Goal: Information Seeking & Learning: Learn about a topic

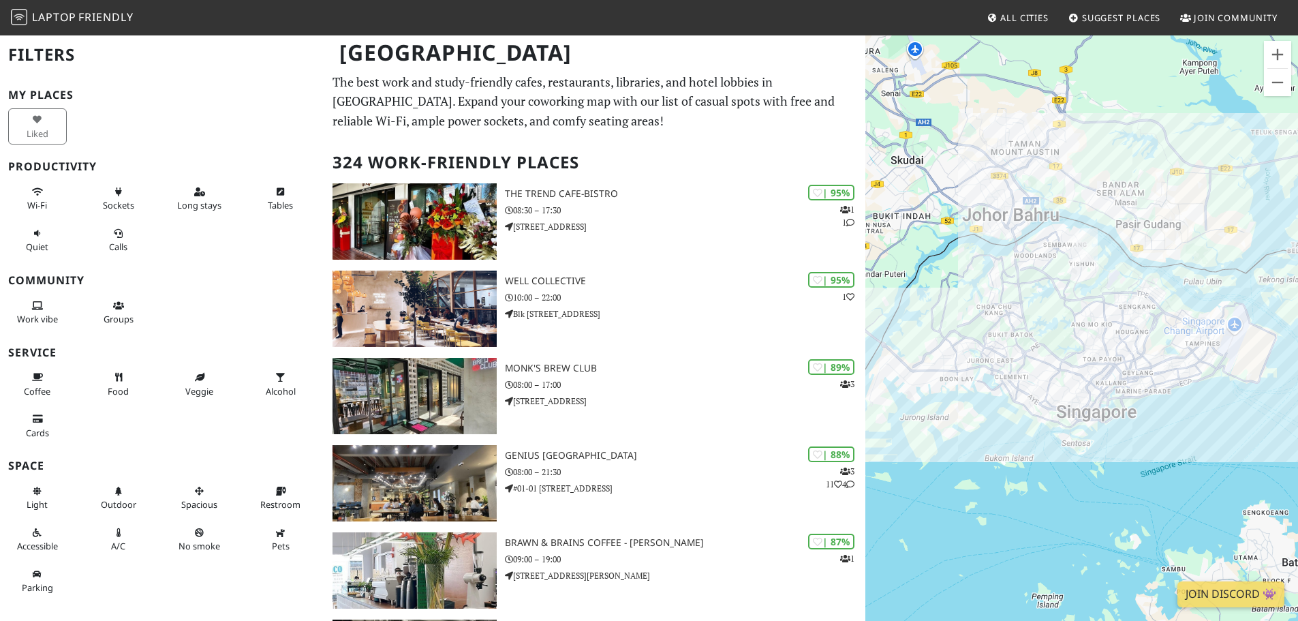
click at [49, 57] on h2 "Filters" at bounding box center [162, 55] width 308 height 42
click at [112, 204] on span "Sockets" at bounding box center [118, 205] width 31 height 12
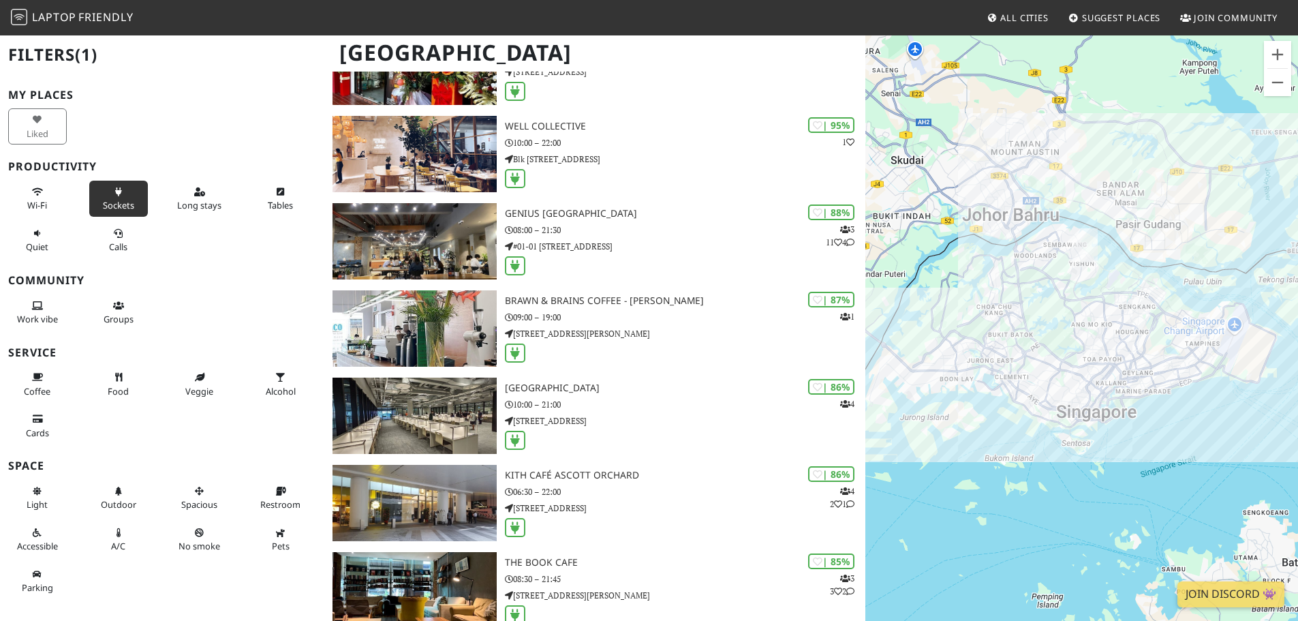
scroll to position [136, 0]
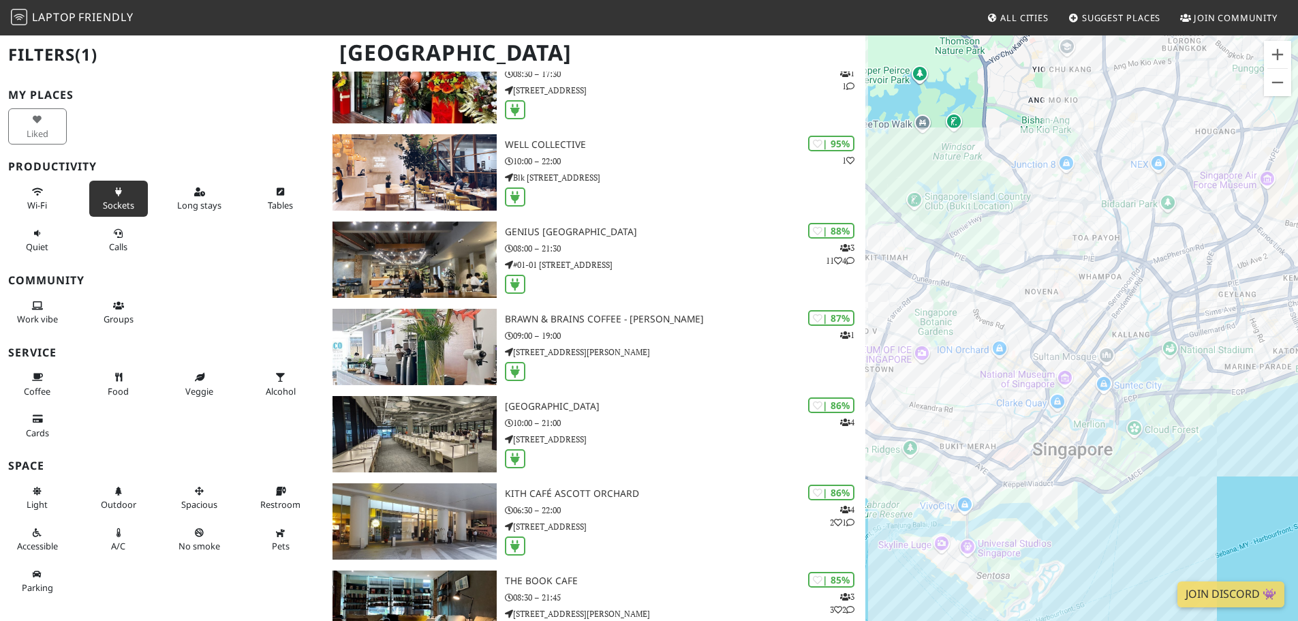
drag, startPoint x: 1110, startPoint y: 471, endPoint x: 1155, endPoint y: 505, distance: 56.4
click at [1155, 505] on div at bounding box center [1081, 344] width 433 height 621
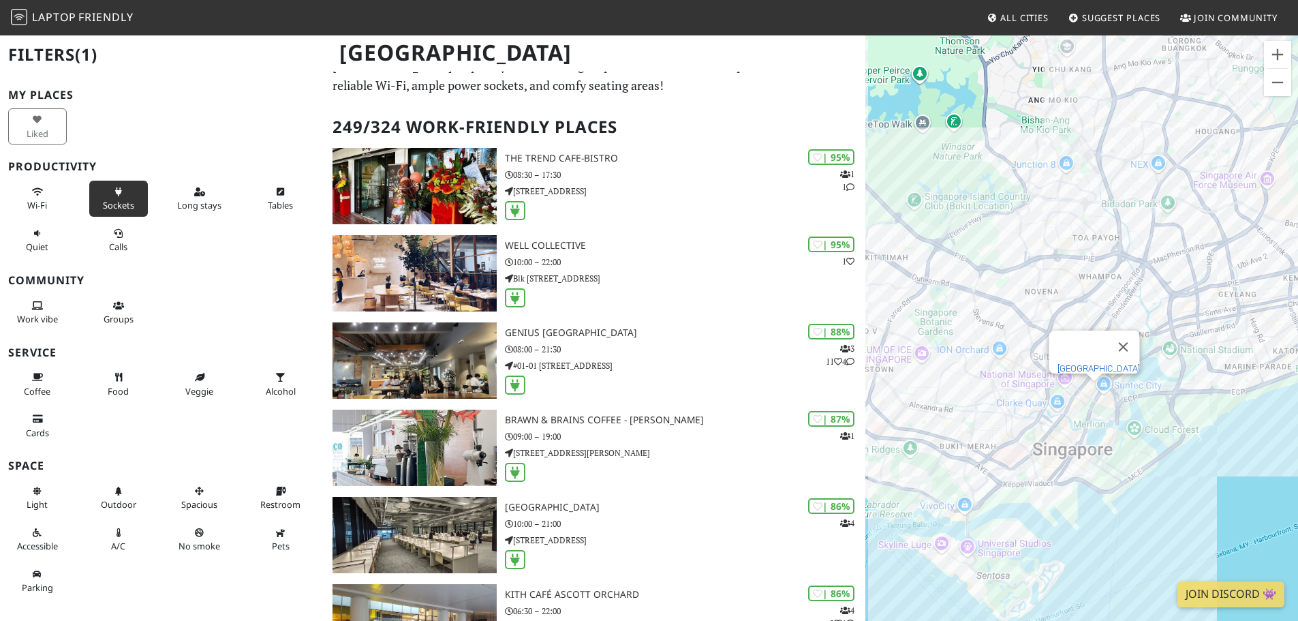
scroll to position [0, 0]
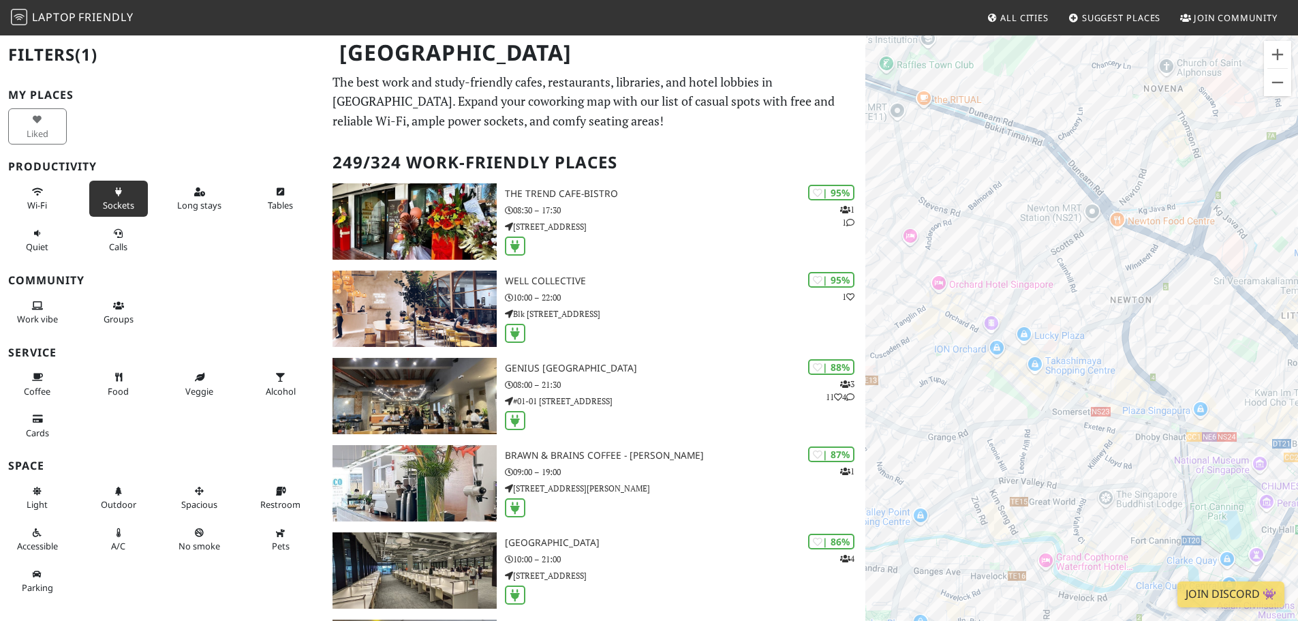
drag, startPoint x: 1108, startPoint y: 428, endPoint x: 1172, endPoint y: 218, distance: 219.2
click at [1172, 218] on div at bounding box center [1081, 344] width 433 height 621
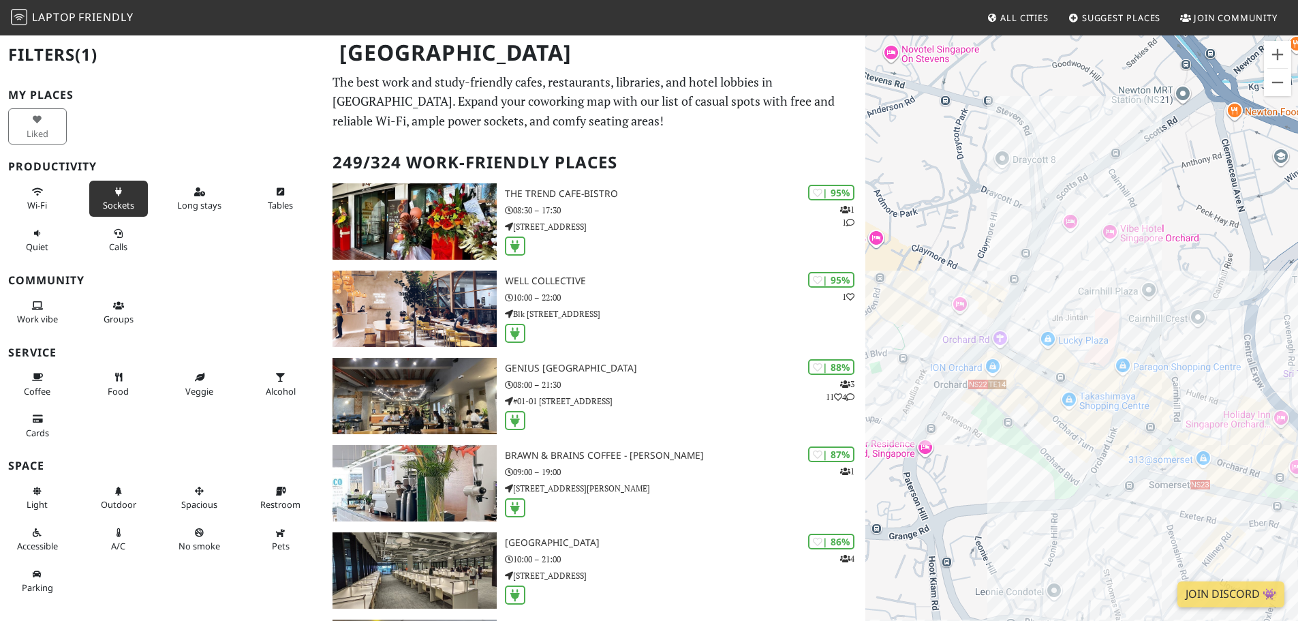
drag, startPoint x: 1071, startPoint y: 392, endPoint x: 1209, endPoint y: 399, distance: 137.8
click at [1209, 399] on div at bounding box center [1081, 344] width 433 height 621
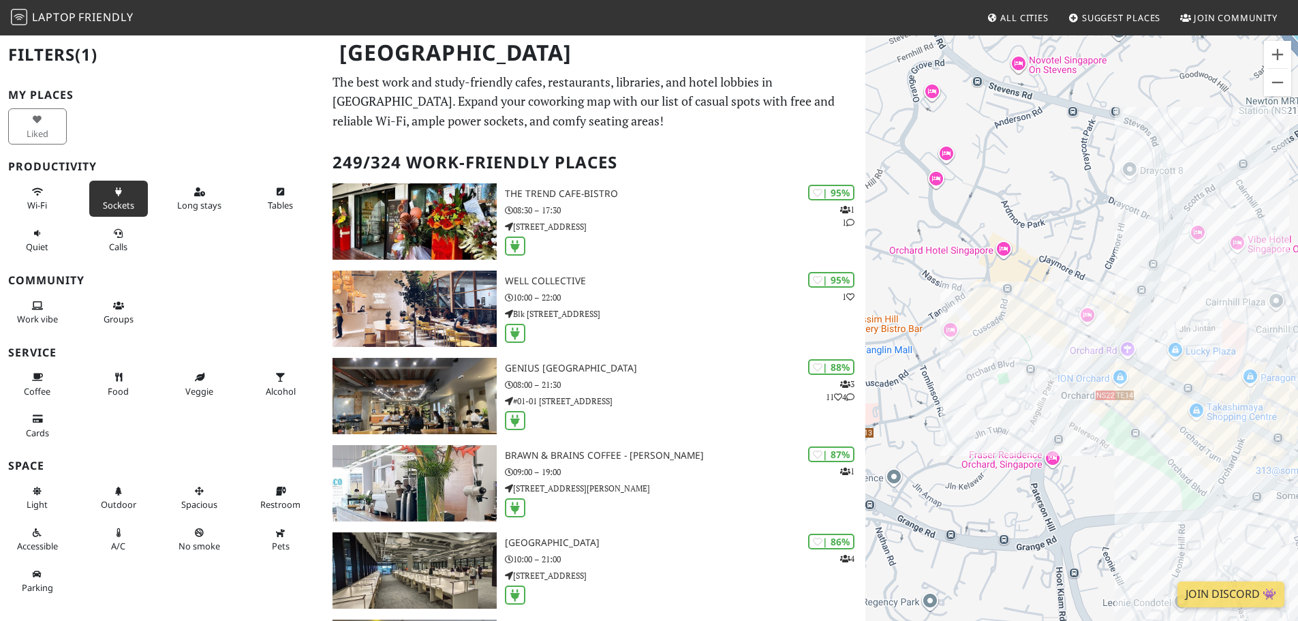
drag, startPoint x: 1006, startPoint y: 432, endPoint x: 1140, endPoint y: 443, distance: 134.7
click at [1140, 443] on div at bounding box center [1081, 344] width 433 height 621
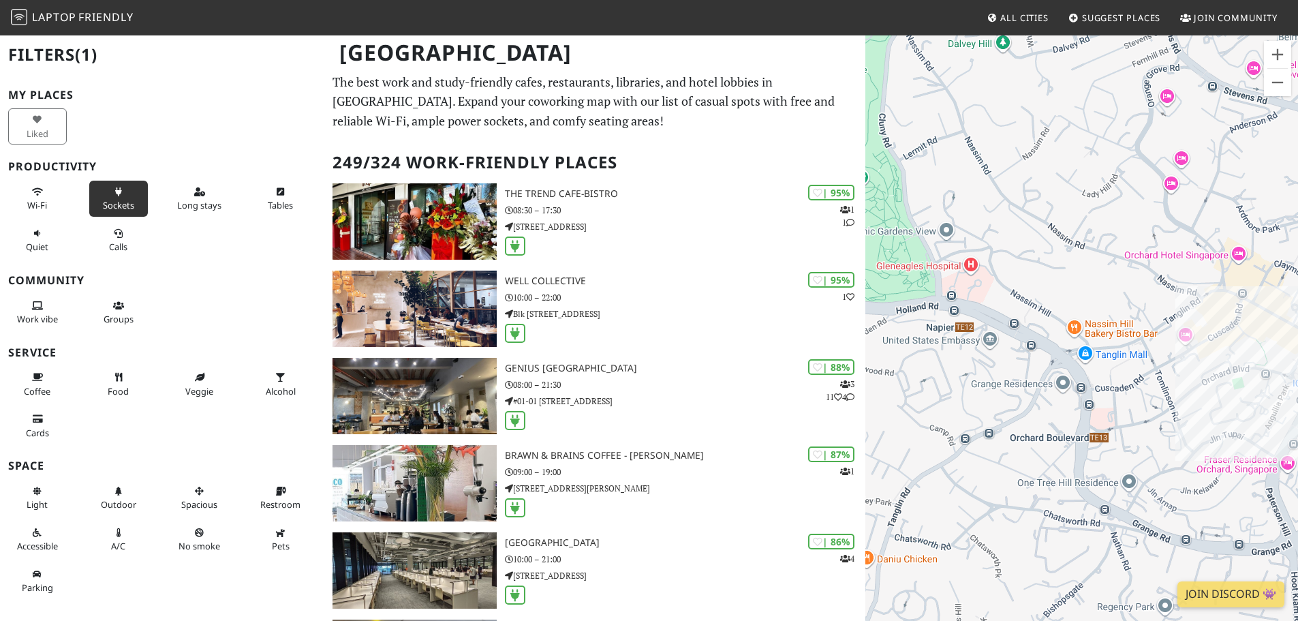
drag, startPoint x: 965, startPoint y: 358, endPoint x: 1194, endPoint y: 361, distance: 229.6
click at [1194, 361] on div at bounding box center [1081, 344] width 433 height 621
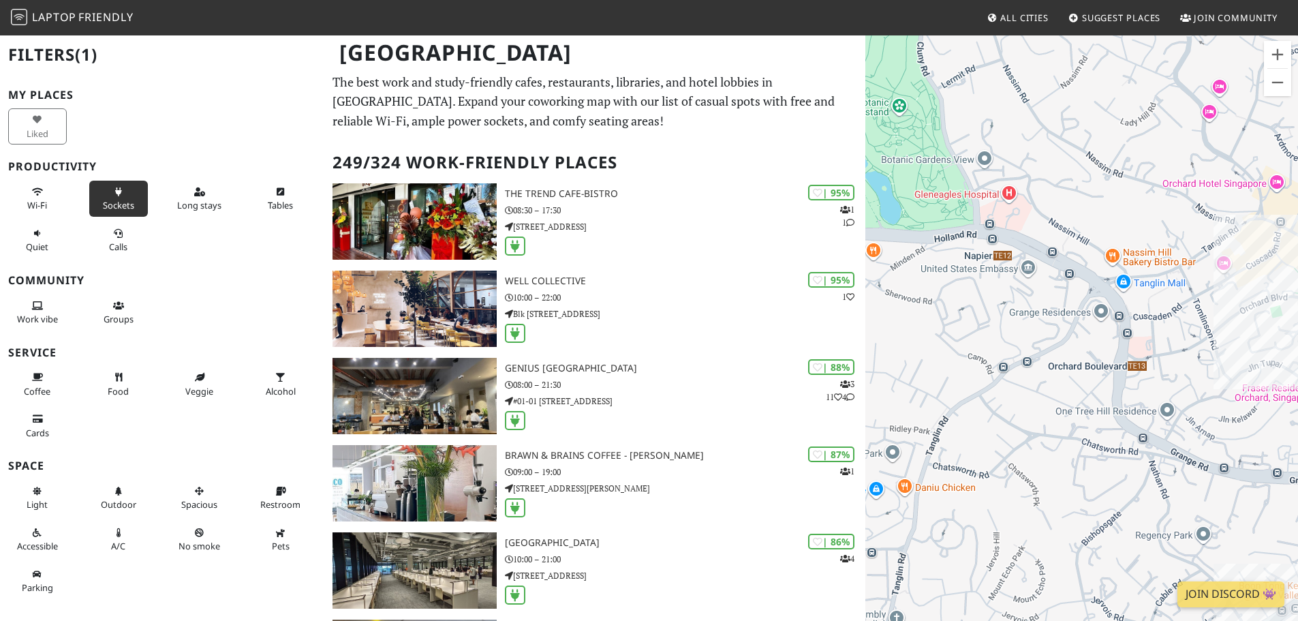
drag, startPoint x: 1118, startPoint y: 277, endPoint x: 1159, endPoint y: 198, distance: 89.0
click at [1159, 198] on div at bounding box center [1081, 344] width 433 height 621
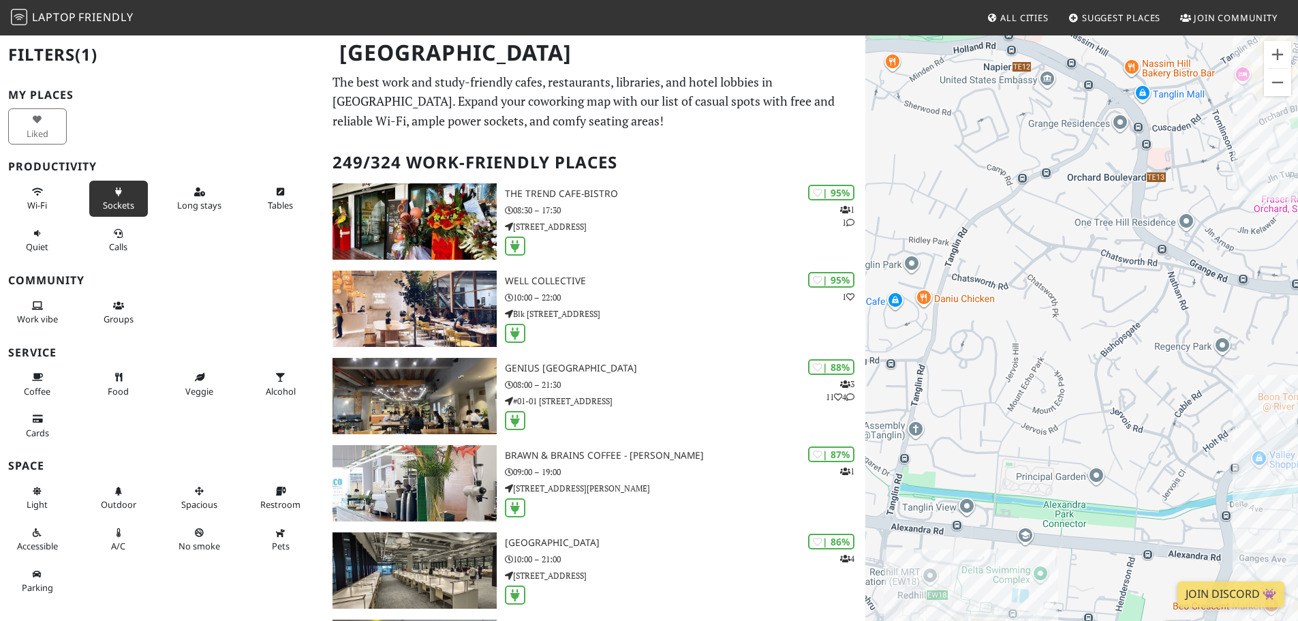
drag, startPoint x: 1051, startPoint y: 354, endPoint x: 1070, endPoint y: 170, distance: 184.9
click at [1070, 170] on div at bounding box center [1081, 344] width 433 height 621
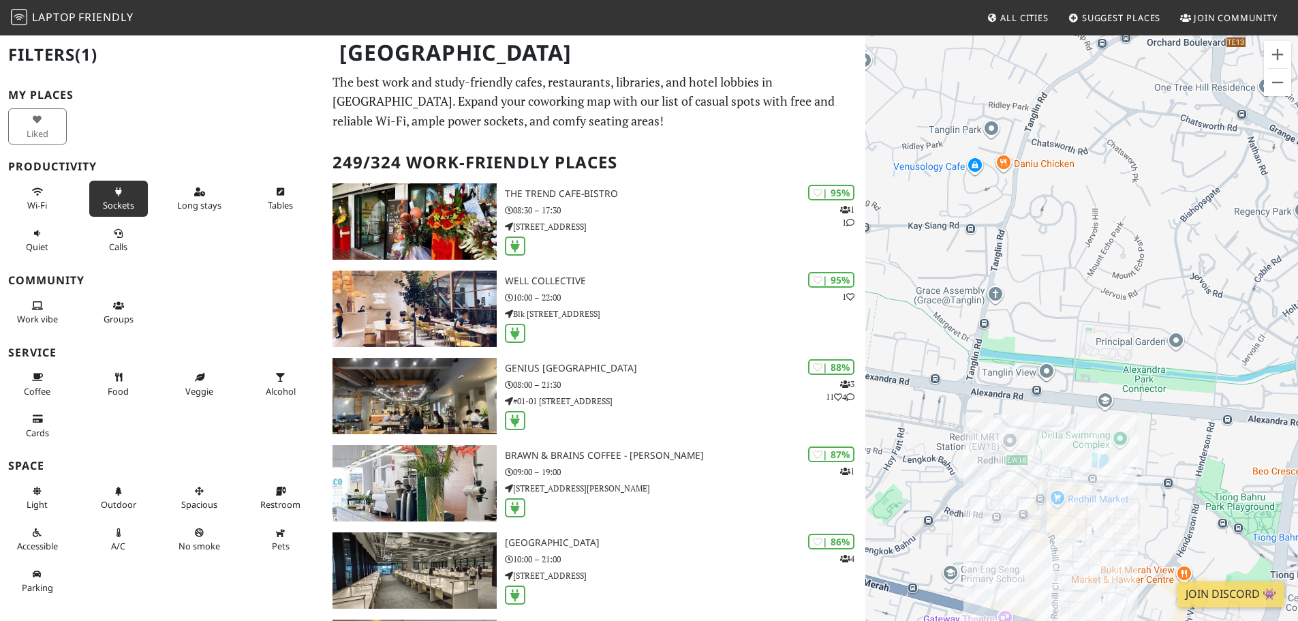
drag, startPoint x: 998, startPoint y: 391, endPoint x: 980, endPoint y: 306, distance: 87.1
click at [976, 310] on div at bounding box center [1081, 344] width 433 height 621
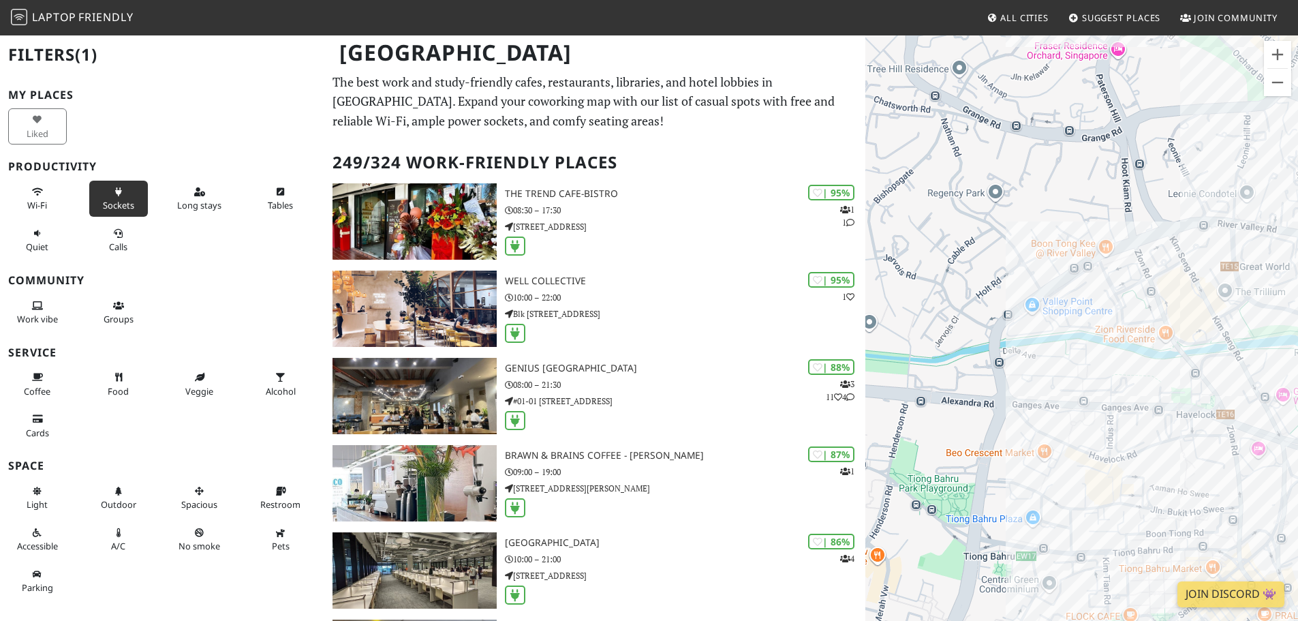
drag, startPoint x: 1196, startPoint y: 262, endPoint x: 1057, endPoint y: 202, distance: 151.6
click at [1057, 202] on div at bounding box center [1081, 344] width 433 height 621
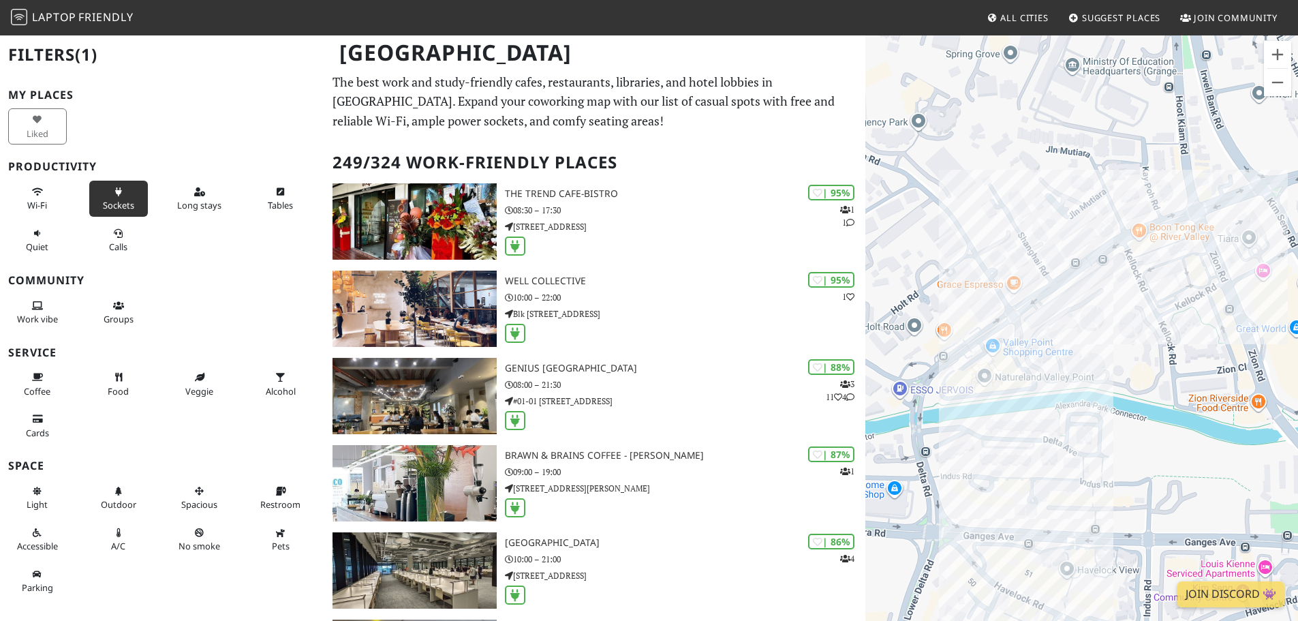
drag, startPoint x: 1049, startPoint y: 275, endPoint x: 1103, endPoint y: 341, distance: 85.2
click at [1103, 341] on div at bounding box center [1081, 344] width 433 height 621
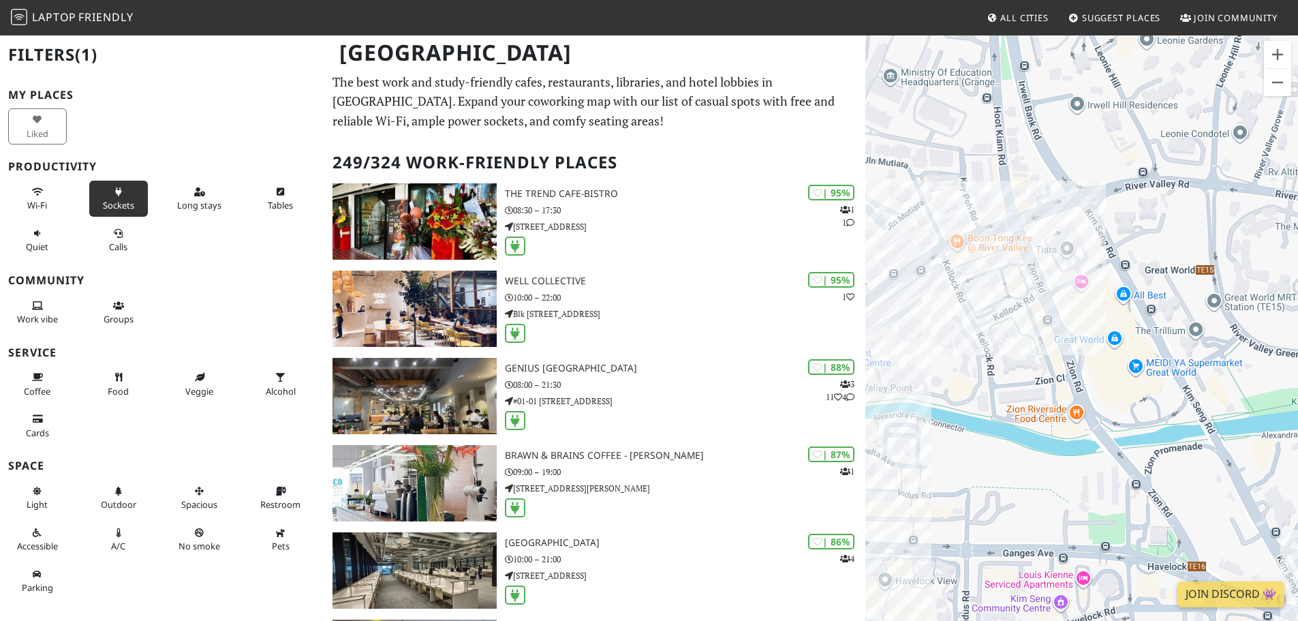
drag, startPoint x: 1147, startPoint y: 333, endPoint x: 1029, endPoint y: 344, distance: 119.0
click at [1029, 344] on div at bounding box center [1081, 344] width 433 height 621
click at [1083, 325] on div "[DOMAIN_NAME] @ Great World" at bounding box center [1081, 344] width 433 height 621
click at [1080, 297] on link "[DOMAIN_NAME] @ Great World" at bounding box center [1088, 302] width 123 height 10
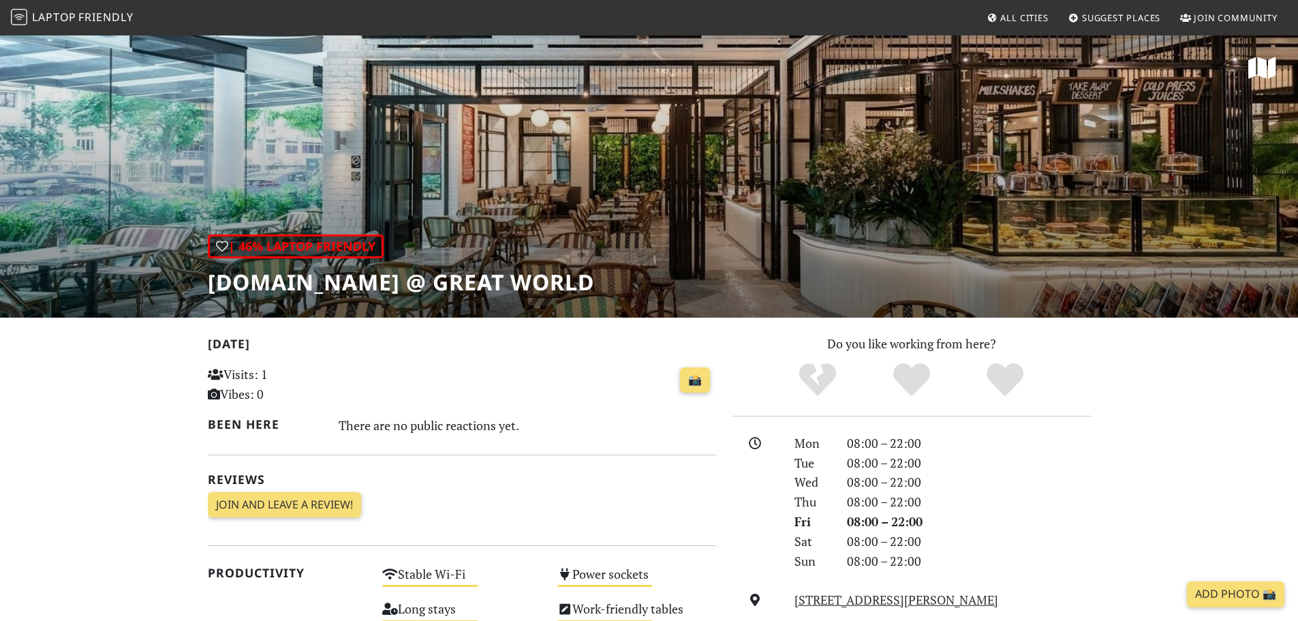
click at [523, 183] on div "| 46% Laptop Friendly [DOMAIN_NAME] @ Great World" at bounding box center [649, 175] width 1298 height 283
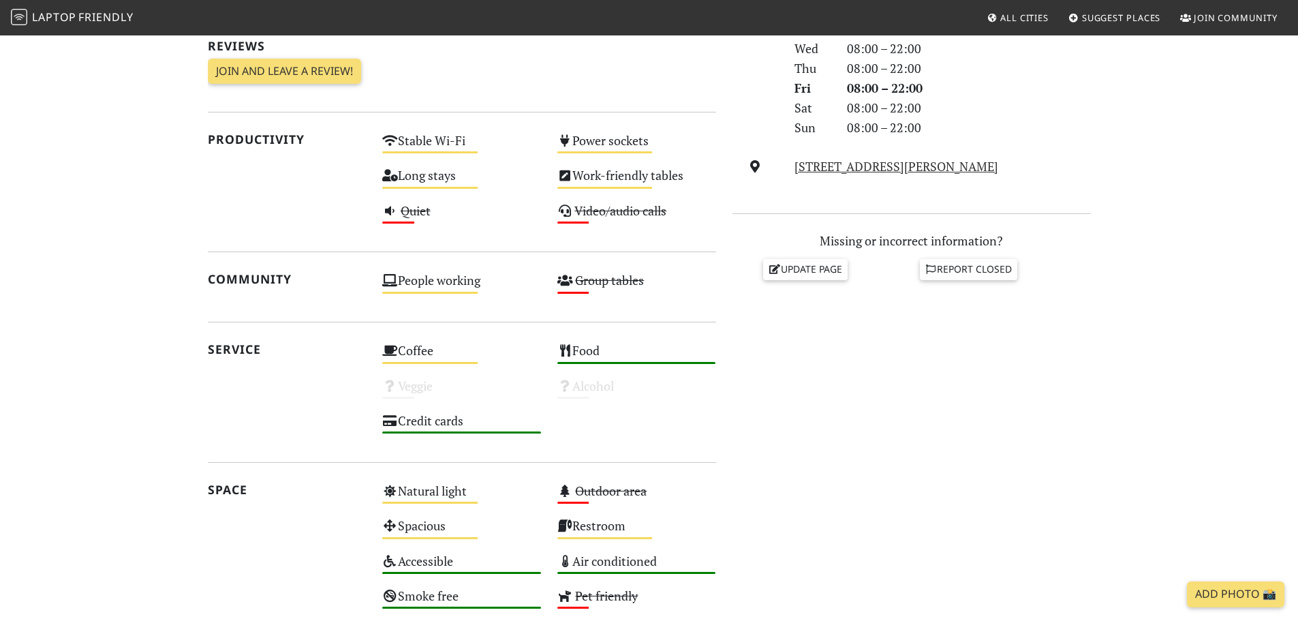
scroll to position [394, 0]
